Goal: Task Accomplishment & Management: Manage account settings

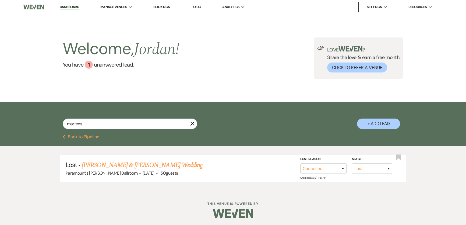
select select "8"
select select "11"
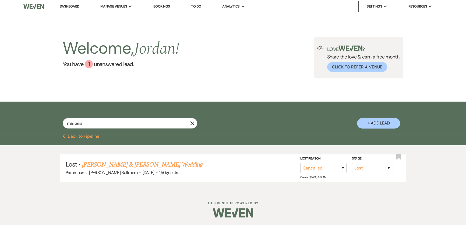
click at [75, 5] on link "Dashboard" at bounding box center [69, 6] width 19 height 5
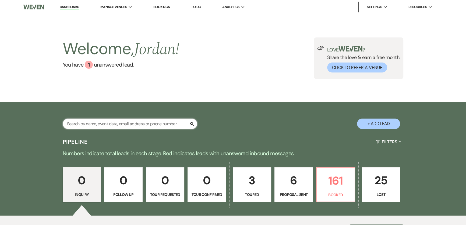
click at [94, 124] on input "text" at bounding box center [130, 123] width 134 height 10
type input "ford"
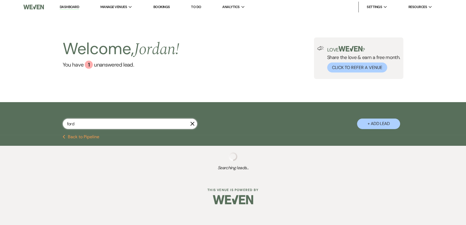
select select "8"
select select "11"
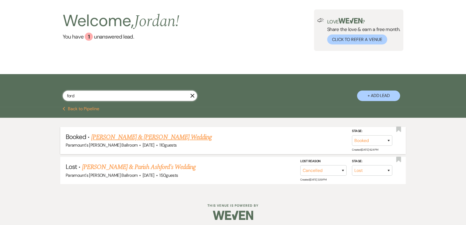
scroll to position [30, 0]
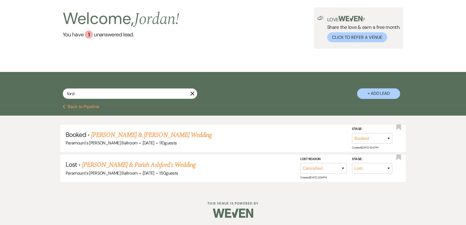
click at [126, 132] on link "[PERSON_NAME] & [PERSON_NAME] Wedding" at bounding box center [151, 135] width 120 height 10
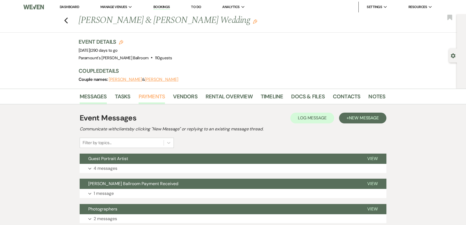
click at [152, 96] on link "Payments" at bounding box center [151, 98] width 27 height 12
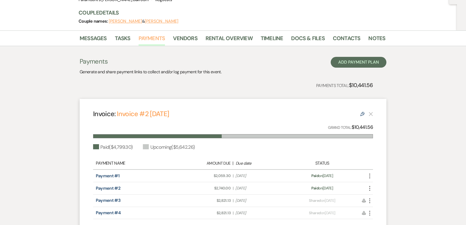
scroll to position [117, 0]
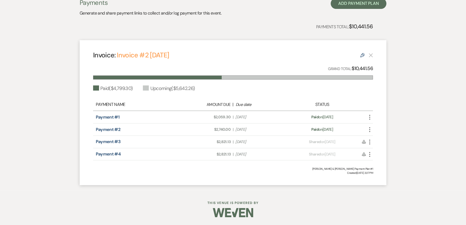
click at [369, 138] on icon "More" at bounding box center [369, 141] width 6 height 6
click at [394, 170] on button "Check [PERSON_NAME] [PERSON_NAME] as Paid" at bounding box center [393, 170] width 54 height 9
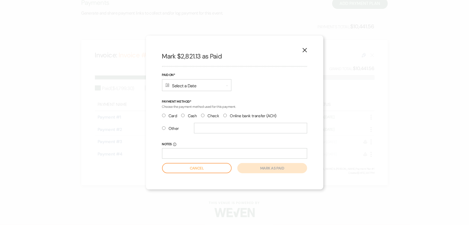
click at [210, 116] on label "Check" at bounding box center [210, 115] width 18 height 7
click at [205, 116] on input "Check" at bounding box center [202, 114] width 3 height 3
radio input "true"
click at [196, 85] on div "Calendar Select a Date Expand" at bounding box center [196, 85] width 69 height 12
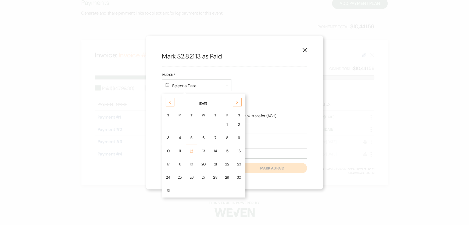
click at [191, 151] on div "12" at bounding box center [192, 151] width 4 height 6
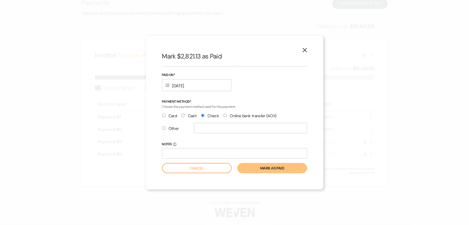
click at [280, 167] on button "Mark as paid" at bounding box center [272, 168] width 70 height 10
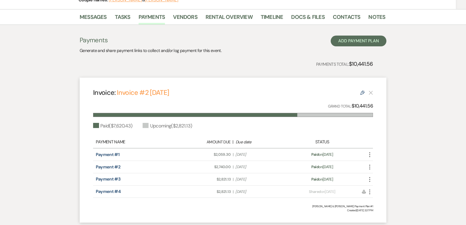
scroll to position [0, 0]
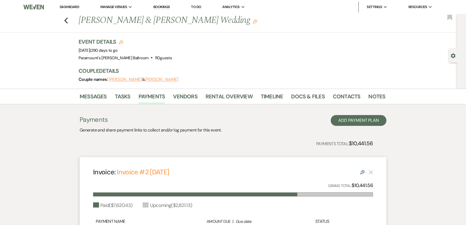
click at [62, 159] on div "Messages Tasks Payments Vendors Rental Overview Timeline Docs & Files Contacts …" at bounding box center [233, 197] width 466 height 219
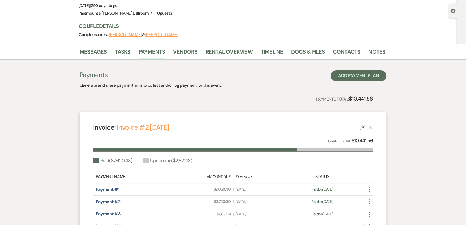
scroll to position [43, 0]
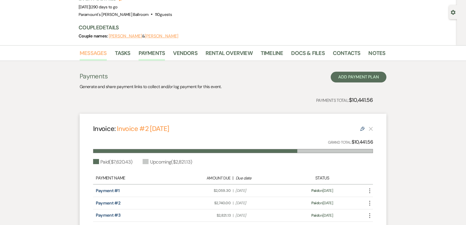
click at [89, 53] on link "Messages" at bounding box center [93, 55] width 27 height 12
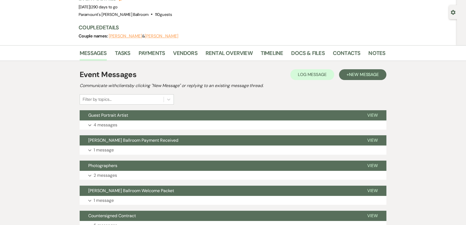
click at [354, 68] on div "Event Messages Log Log Message + New Message Communicate with clients by clicki…" at bounding box center [233, 199] width 307 height 266
click at [357, 73] on span "New Message" at bounding box center [364, 75] width 30 height 6
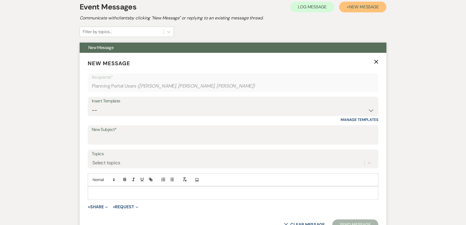
scroll to position [117, 0]
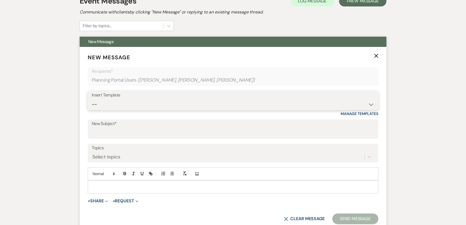
click at [114, 103] on select "-- Weven Planning Portal Introduction (Booked Events) 6 Month Consultation 9 Mo…" at bounding box center [233, 104] width 282 height 10
select select "1692"
click at [92, 99] on select "-- Weven Planning Portal Introduction (Booked Events) 6 Month Consultation 9 Mo…" at bounding box center [233, 104] width 282 height 10
click at [40, 100] on div "Messages Tasks Payments Vendors Rental Overview Timeline Docs & Files Contacts …" at bounding box center [233, 218] width 466 height 493
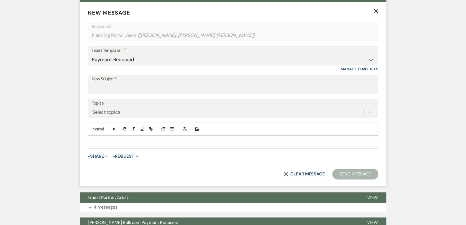
type input "[PERSON_NAME] Ballroom Payment Received"
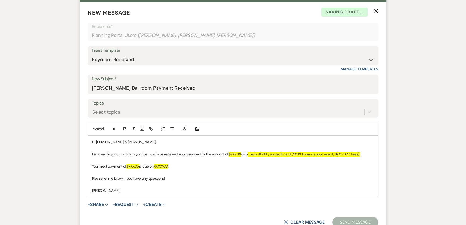
scroll to position [166, 0]
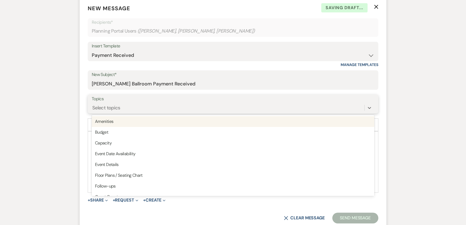
click at [126, 112] on div "Select topics" at bounding box center [228, 107] width 272 height 9
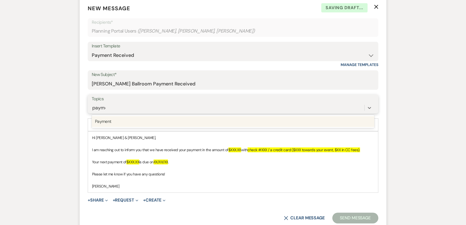
type input "paymen"
click at [126, 118] on div "Payment" at bounding box center [233, 121] width 282 height 11
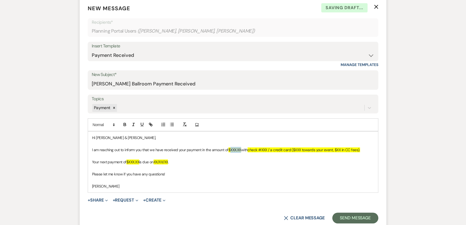
drag, startPoint x: 233, startPoint y: 148, endPoint x: 242, endPoint y: 148, distance: 8.9
click at [242, 148] on p "I am reaching out to inform you that we have received your payment in the amoun…" at bounding box center [233, 150] width 282 height 6
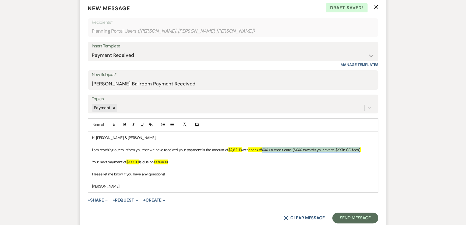
drag, startPoint x: 265, startPoint y: 151, endPoint x: 362, endPoint y: 148, distance: 96.8
click at [360, 148] on span "check #XXX / a credit card ($XXX towards your event, $XX in CC fees)." at bounding box center [304, 149] width 112 height 5
drag, startPoint x: 129, startPoint y: 160, endPoint x: 140, endPoint y: 160, distance: 10.2
click at [139, 160] on span "$XXX.XX" at bounding box center [132, 161] width 13 height 5
drag, startPoint x: 159, startPoint y: 162, endPoint x: 174, endPoint y: 160, distance: 15.1
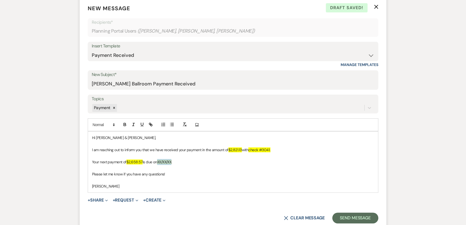
click at [172, 160] on span "XX/XX/XX" at bounding box center [164, 161] width 15 height 5
click at [418, 108] on div "Messages Tasks Payments Vendors Rental Overview Timeline Docs & Files Contacts …" at bounding box center [233, 193] width 466 height 541
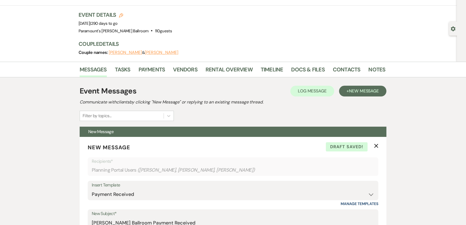
scroll to position [24, 0]
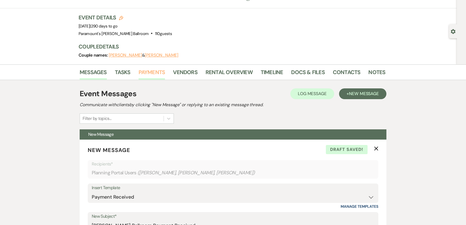
click at [146, 70] on link "Payments" at bounding box center [151, 74] width 27 height 12
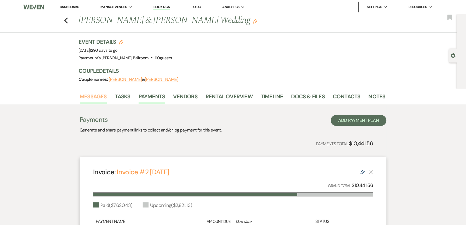
click at [96, 95] on link "Messages" at bounding box center [93, 98] width 27 height 12
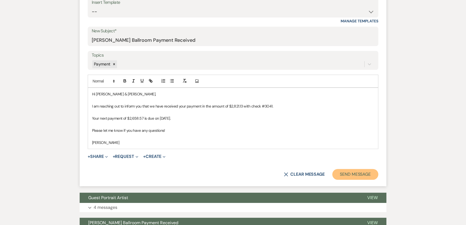
click at [357, 174] on button "Send Message" at bounding box center [355, 174] width 46 height 11
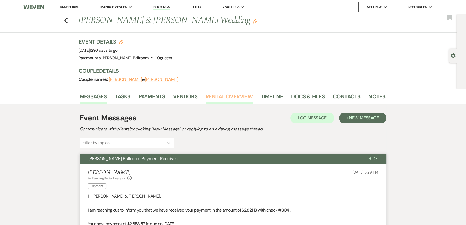
click at [240, 95] on link "Rental Overview" at bounding box center [228, 98] width 47 height 12
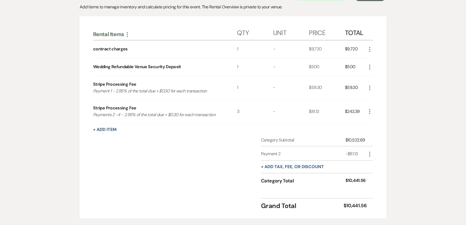
scroll to position [122, 0]
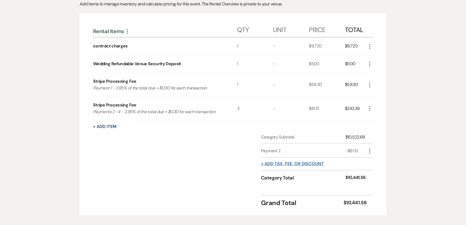
click at [266, 163] on button "+ Add tax, fee, or discount" at bounding box center [292, 163] width 63 height 4
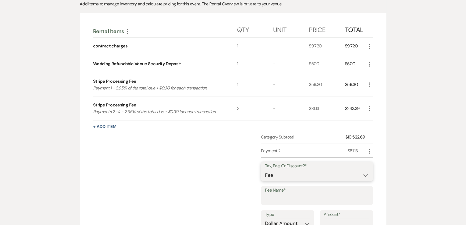
click at [303, 172] on select "Fee Discount Tax" at bounding box center [317, 175] width 104 height 10
select select "2"
click at [265, 170] on select "Fee Discount Tax" at bounding box center [317, 175] width 104 height 10
click at [295, 195] on input "Fee Name*" at bounding box center [317, 199] width 104 height 10
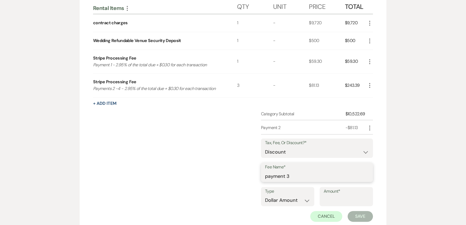
scroll to position [147, 0]
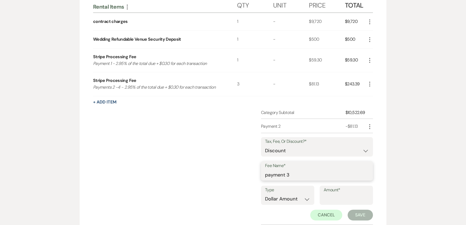
type input "payment 3"
click at [350, 199] on input "Amount*" at bounding box center [345, 198] width 45 height 10
type input "81.13"
click at [355, 213] on button "Save" at bounding box center [359, 214] width 25 height 11
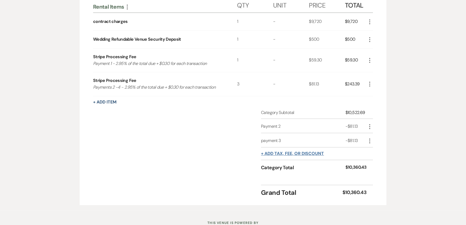
click at [274, 153] on button "+ Add tax, fee, or discount" at bounding box center [292, 153] width 63 height 4
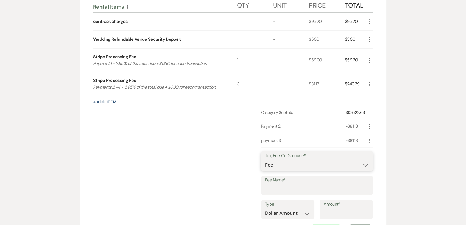
click at [292, 163] on select "Fee Discount Tax" at bounding box center [317, 164] width 104 height 10
select select "2"
click at [265, 159] on select "Fee Discount Tax" at bounding box center [317, 164] width 104 height 10
click at [290, 183] on input "Fee Name*" at bounding box center [317, 188] width 104 height 10
type input "paymetn 4"
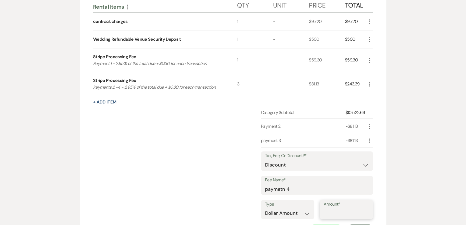
type input "4"
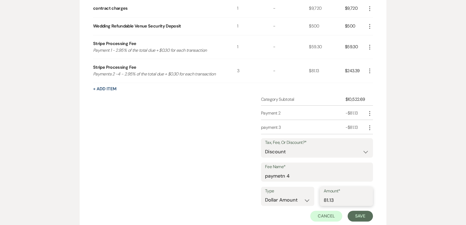
scroll to position [171, 0]
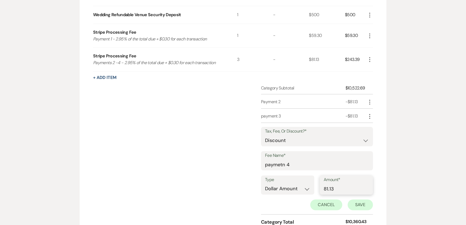
type input "81.13"
click at [362, 206] on button "Save" at bounding box center [359, 204] width 25 height 11
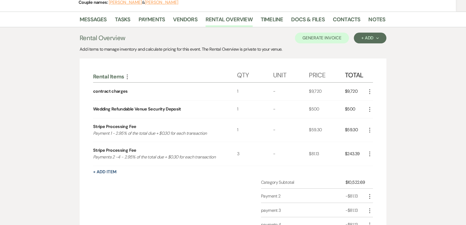
scroll to position [0, 0]
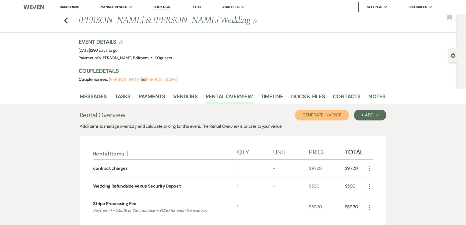
click at [296, 113] on button "Generate Invoice" at bounding box center [322, 114] width 54 height 11
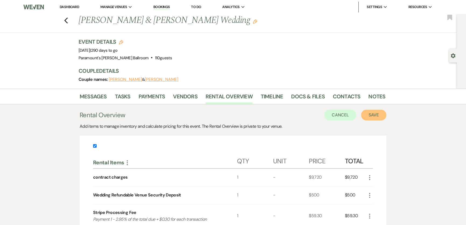
click at [364, 112] on button "Save" at bounding box center [373, 114] width 25 height 11
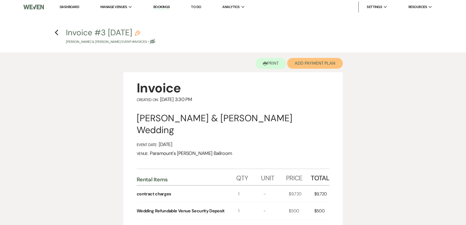
click at [307, 67] on button "Add Payment Plan" at bounding box center [315, 63] width 56 height 11
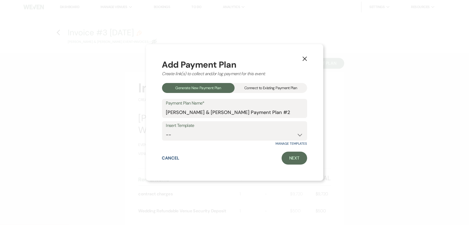
click at [286, 91] on div "Connect to Existing Payment Plan" at bounding box center [271, 88] width 73 height 10
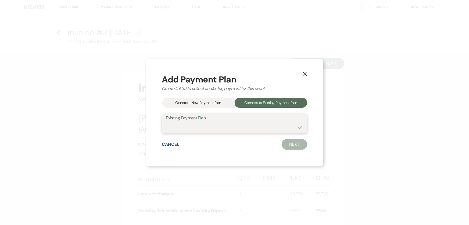
drag, startPoint x: 274, startPoint y: 110, endPoint x: 265, endPoint y: 131, distance: 23.4
click at [265, 127] on select "[PERSON_NAME] & [PERSON_NAME] Payment Plan #1" at bounding box center [234, 127] width 137 height 10
select select "22994"
click at [166, 122] on select "[PERSON_NAME] & [PERSON_NAME] Payment Plan #1" at bounding box center [234, 127] width 137 height 10
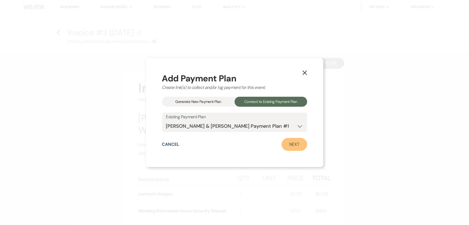
click at [301, 149] on link "Next" at bounding box center [295, 144] width 26 height 13
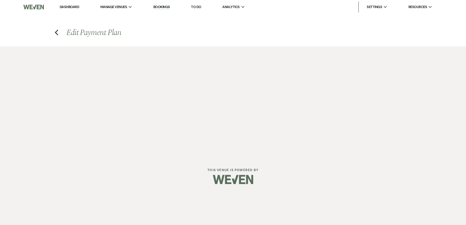
select select "27300"
select select "1"
select select "true"
select select "1"
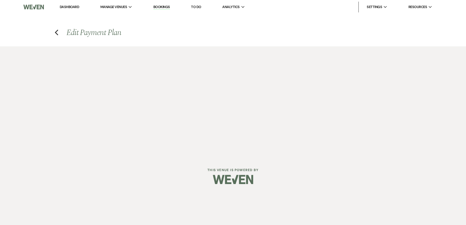
select select "true"
select select "2"
select select "flat"
select select "true"
select select "client"
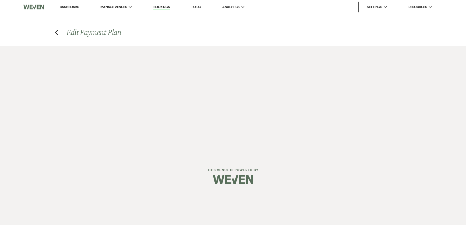
select select "weeks"
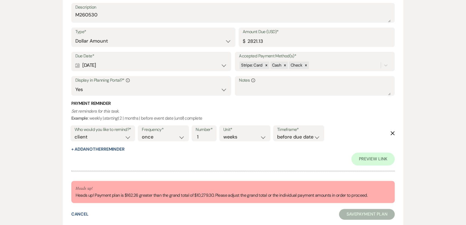
scroll to position [751, 0]
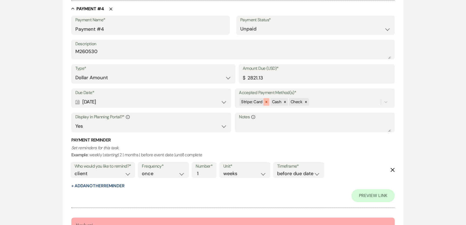
click at [265, 100] on icon at bounding box center [266, 102] width 4 height 4
drag, startPoint x: 264, startPoint y: 75, endPoint x: 214, endPoint y: 76, distance: 49.7
click at [214, 76] on div "Type* Dollar Amount Percentage of Grand Total Amount Due (USD)* $ 2821.13" at bounding box center [232, 76] width 323 height 24
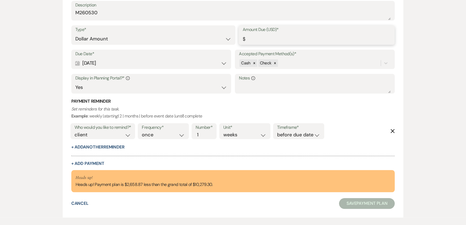
scroll to position [726, 0]
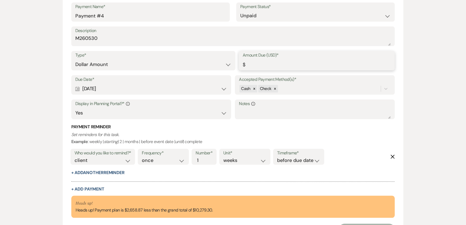
click at [255, 61] on input "Amount Due (USD)*" at bounding box center [317, 64] width 148 height 10
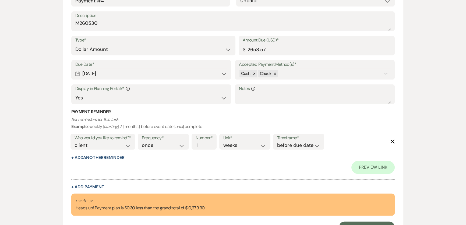
scroll to position [800, 0]
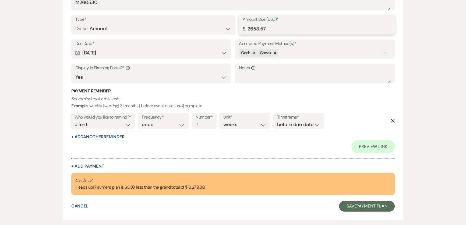
drag, startPoint x: 267, startPoint y: 30, endPoint x: 261, endPoint y: 30, distance: 6.2
click at [261, 30] on input "2658.57" at bounding box center [317, 28] width 148 height 10
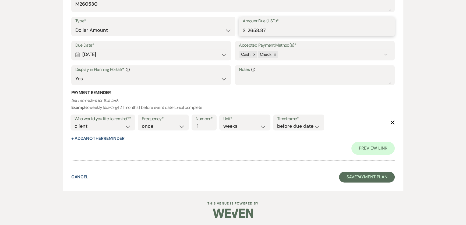
type input "2658.87"
click at [269, 171] on div "Cancel Save Payment Plan" at bounding box center [232, 176] width 323 height 11
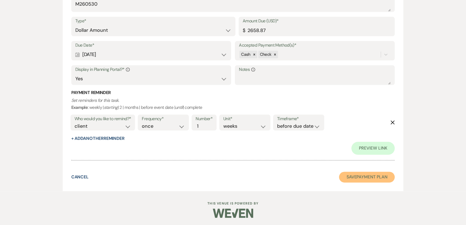
drag, startPoint x: 359, startPoint y: 177, endPoint x: 354, endPoint y: 169, distance: 9.0
click at [359, 177] on button "Save Payment Plan" at bounding box center [367, 176] width 56 height 11
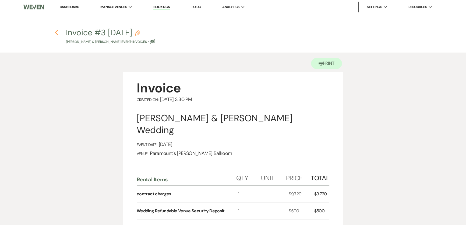
click at [55, 32] on icon "Previous" at bounding box center [57, 32] width 4 height 6
